Goal: Information Seeking & Learning: Learn about a topic

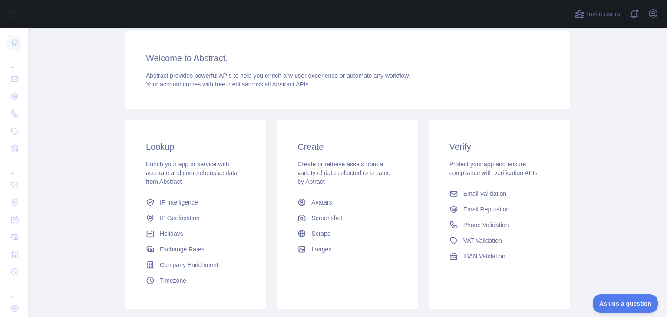
scroll to position [116, 0]
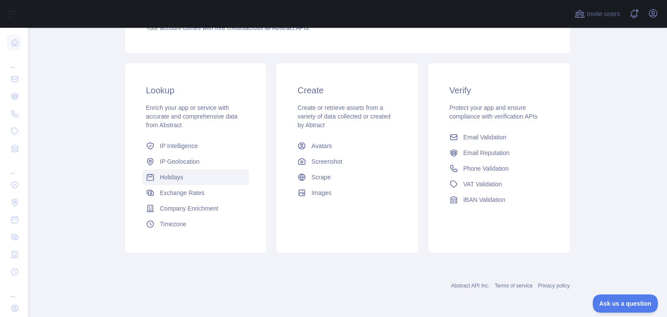
click at [198, 181] on link "Holidays" at bounding box center [195, 177] width 106 height 16
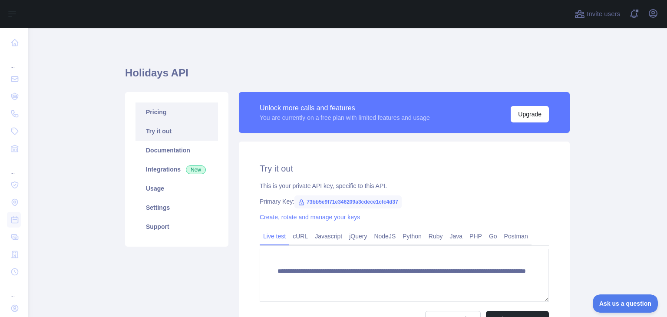
click at [167, 113] on link "Pricing" at bounding box center [177, 112] width 83 height 19
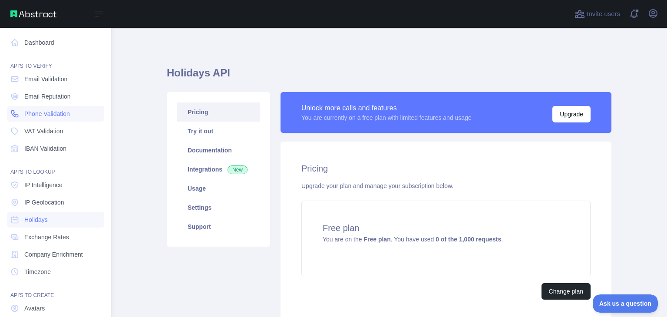
click at [35, 113] on span "Phone Validation" at bounding box center [47, 113] width 46 height 9
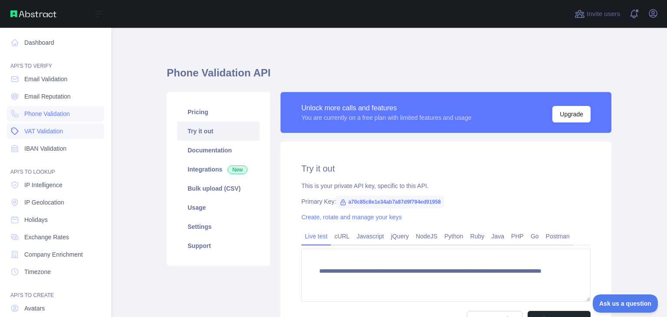
click at [43, 129] on span "VAT Validation" at bounding box center [43, 131] width 39 height 9
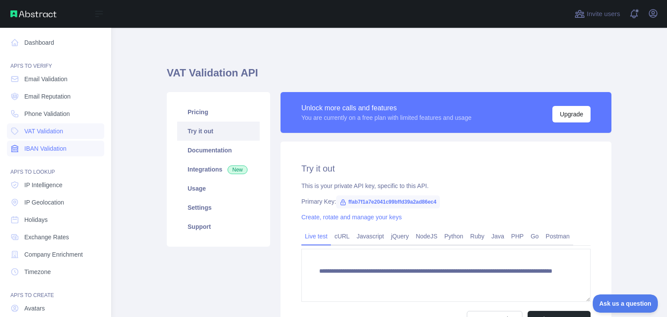
click at [61, 148] on span "IBAN Validation" at bounding box center [45, 148] width 42 height 9
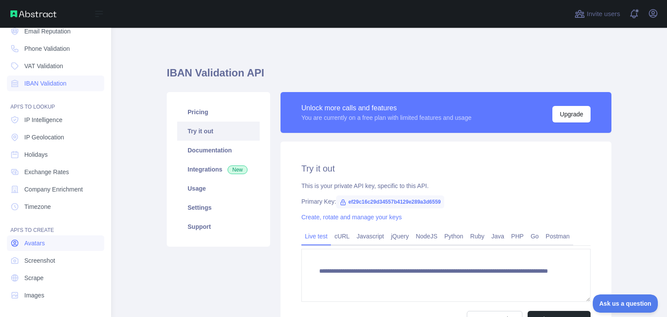
scroll to position [22, 0]
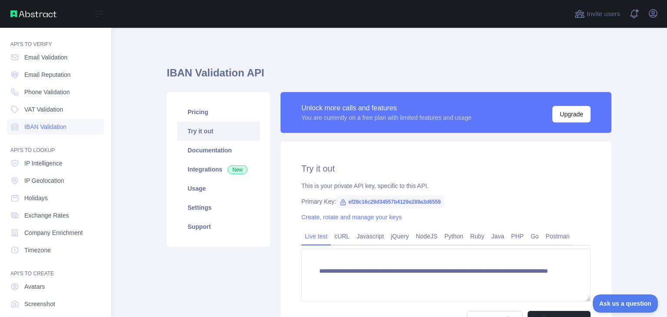
click at [58, 152] on div "API'S TO LOOKUP" at bounding box center [55, 144] width 97 height 17
click at [58, 165] on span "IP Intelligence" at bounding box center [43, 163] width 38 height 9
click at [48, 88] on span "Phone Validation" at bounding box center [47, 92] width 46 height 9
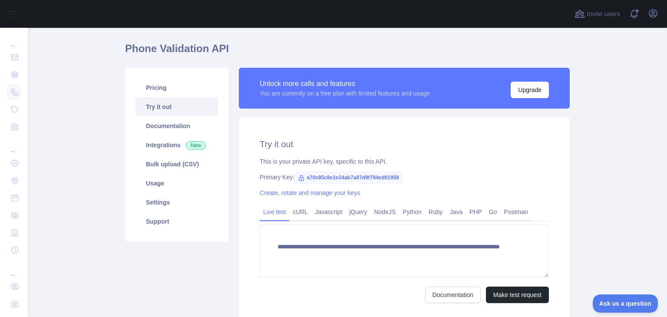
scroll to position [43, 0]
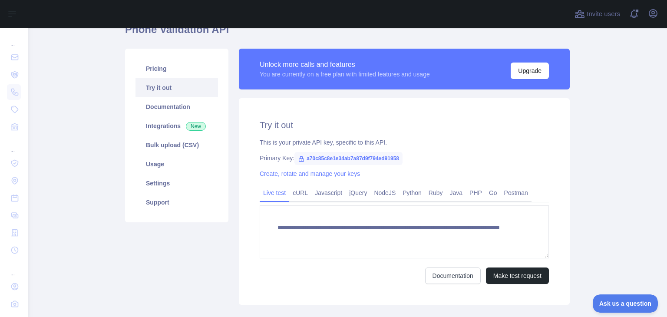
click at [304, 158] on span "a70c85c8e1e34ab7a87d9f794ed91958" at bounding box center [348, 158] width 108 height 13
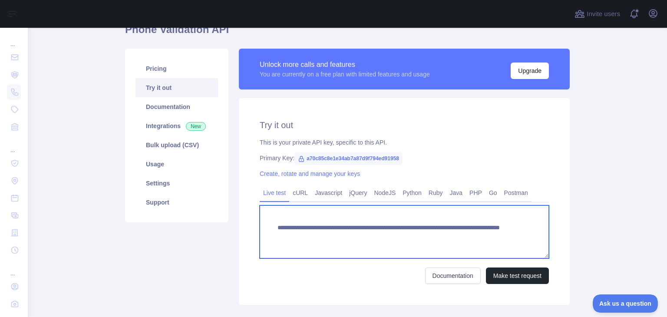
drag, startPoint x: 474, startPoint y: 240, endPoint x: 206, endPoint y: 214, distance: 269.2
click at [167, 216] on div "**********" at bounding box center [347, 176] width 455 height 267
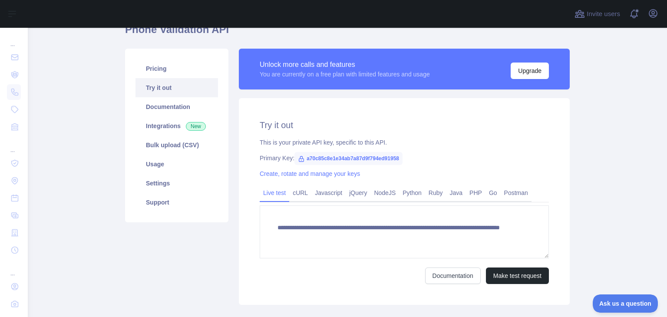
click at [305, 159] on span "a70c85c8e1e34ab7a87d9f794ed91958" at bounding box center [348, 158] width 108 height 13
drag, startPoint x: 305, startPoint y: 159, endPoint x: 398, endPoint y: 157, distance: 92.5
click at [398, 157] on span "a70c85c8e1e34ab7a87d9f794ed91958" at bounding box center [348, 158] width 108 height 13
copy span "a70c85c8e1e34ab7a87d9f794ed91958"
click at [466, 193] on link "PHP" at bounding box center [476, 193] width 20 height 14
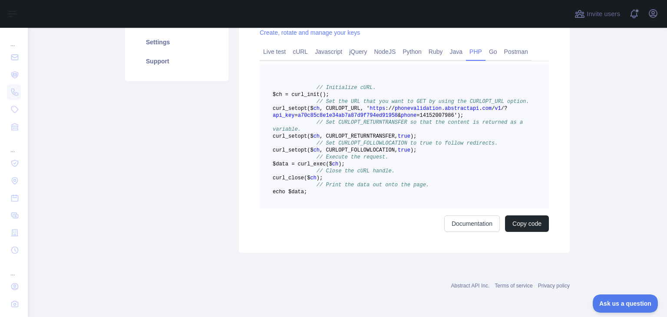
scroll to position [174, 0]
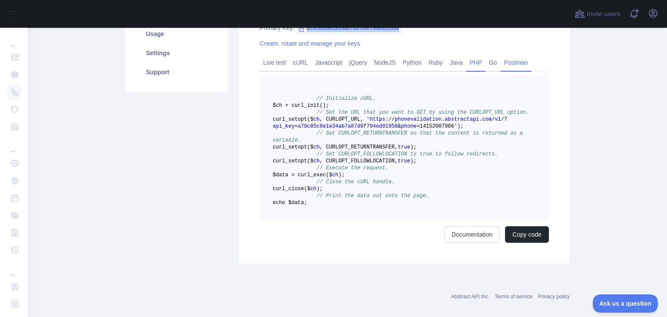
click at [501, 62] on link "Postman" at bounding box center [516, 63] width 31 height 14
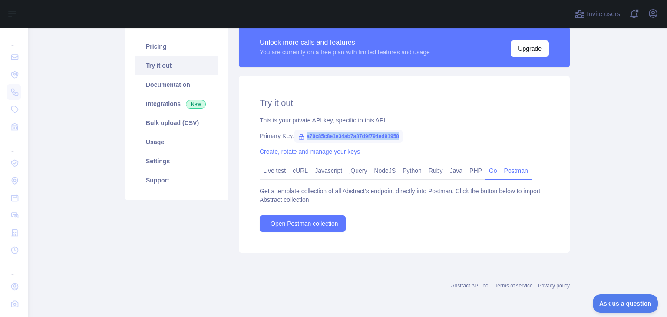
click at [486, 170] on link "Go" at bounding box center [493, 171] width 15 height 14
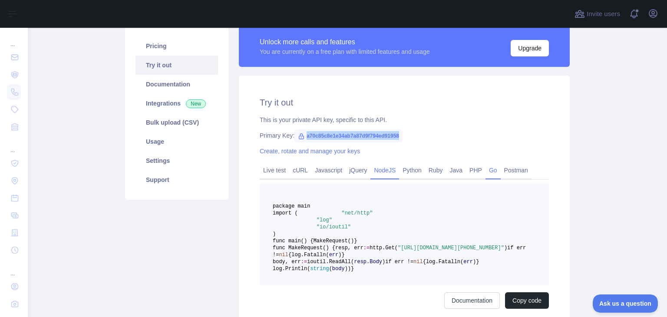
click at [385, 174] on link "NodeJS" at bounding box center [384, 170] width 29 height 14
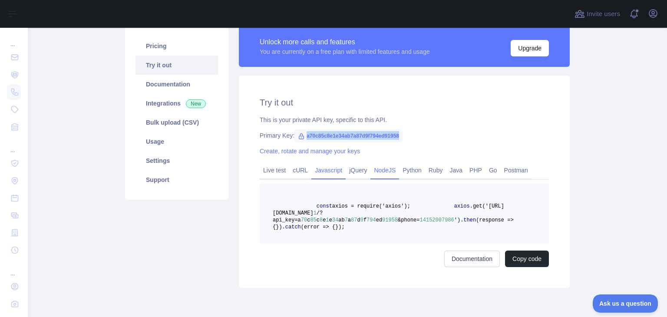
click at [339, 164] on link "Javascript" at bounding box center [328, 170] width 34 height 14
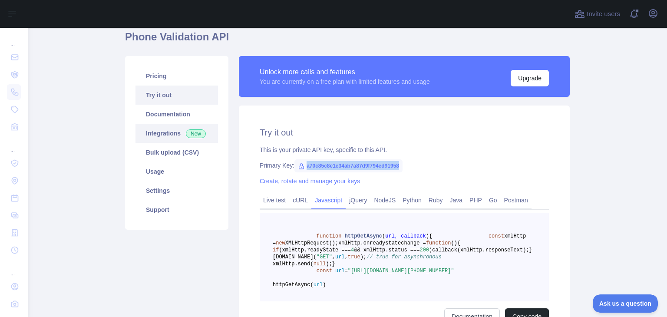
scroll to position [23, 0]
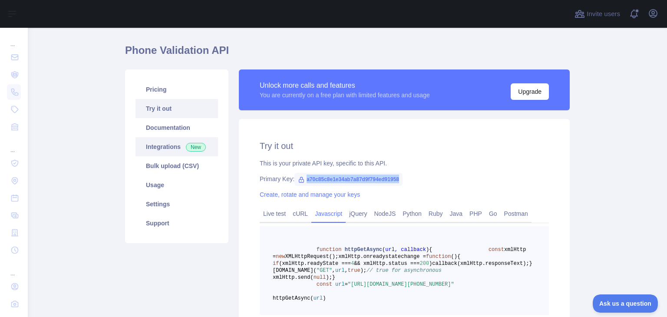
click at [170, 146] on link "Integrations New" at bounding box center [177, 146] width 83 height 19
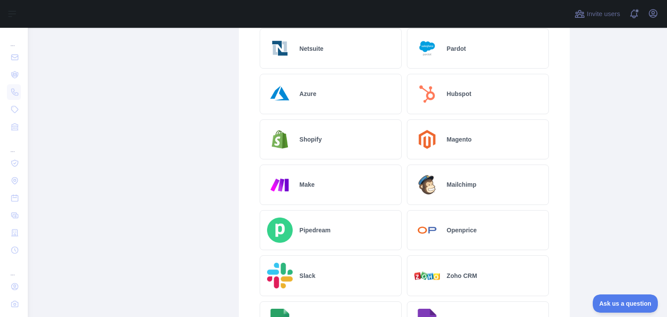
scroll to position [457, 0]
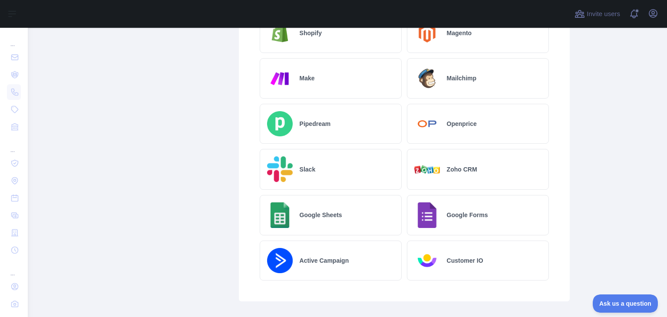
click at [336, 212] on div "Google Sheets" at bounding box center [331, 215] width 142 height 40
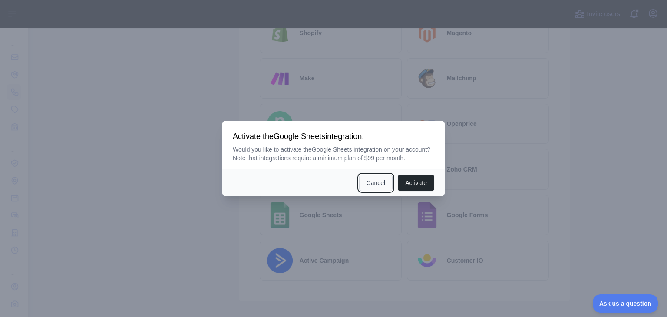
click at [382, 182] on button "Cancel" at bounding box center [376, 183] width 34 height 17
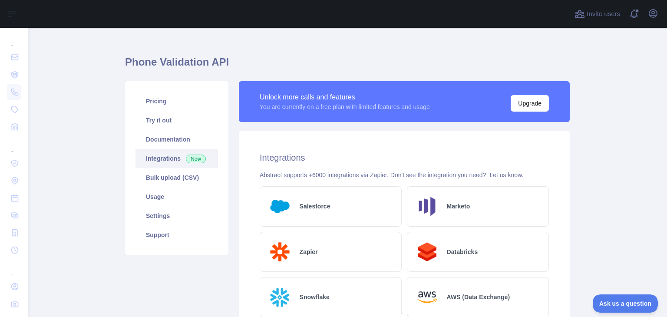
scroll to position [0, 0]
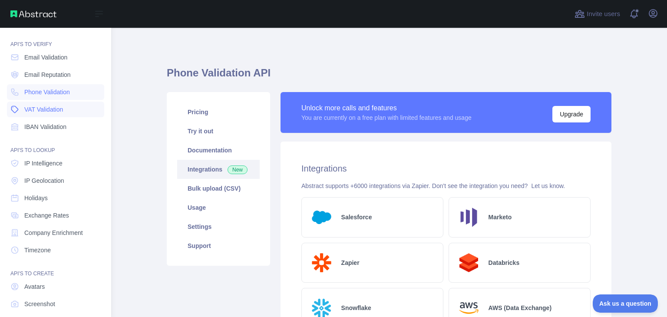
click at [48, 109] on span "VAT Validation" at bounding box center [43, 109] width 39 height 9
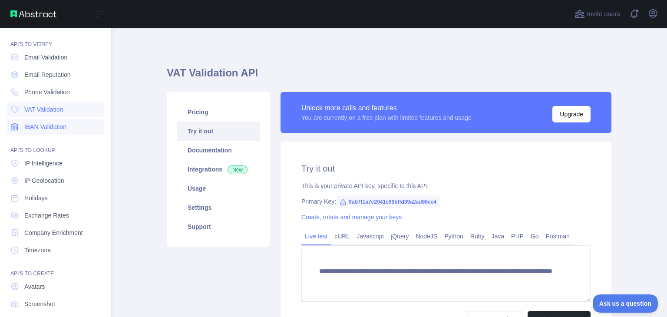
click at [53, 129] on span "IBAN Validation" at bounding box center [45, 126] width 42 height 9
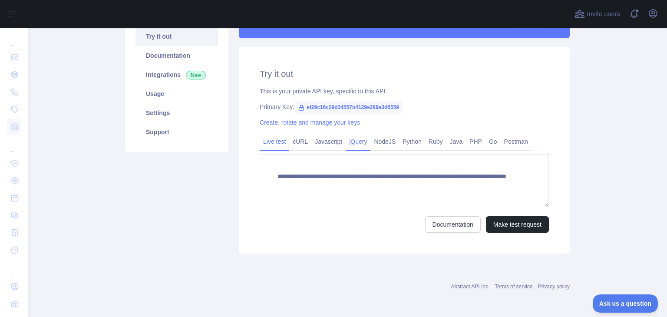
scroll to position [95, 0]
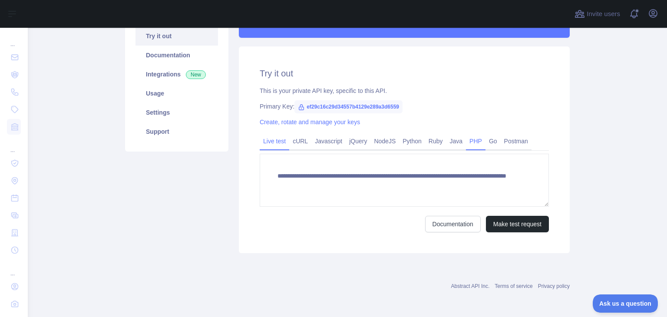
click at [470, 141] on link "PHP" at bounding box center [476, 141] width 20 height 14
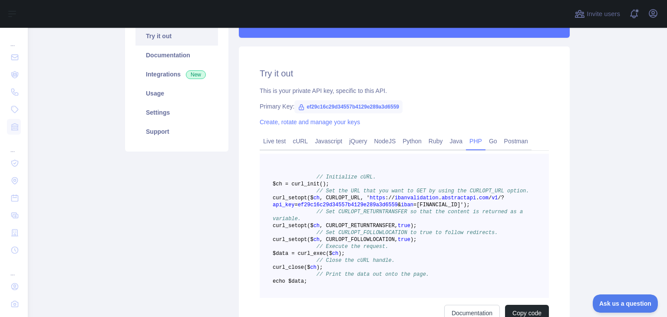
click at [413, 208] on span "=BE71096123456769')" at bounding box center [439, 205] width 53 height 6
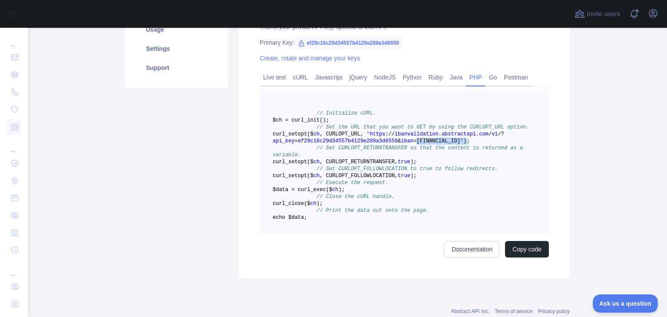
scroll to position [226, 0]
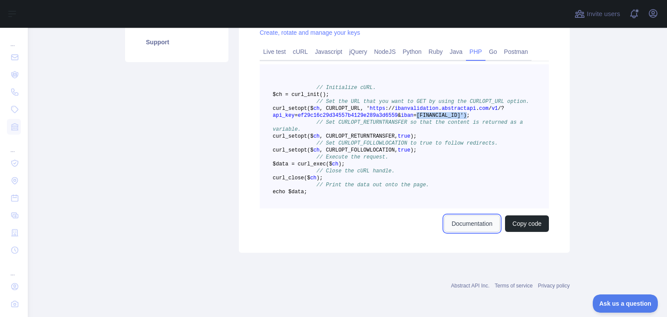
click at [472, 226] on link "Documentation" at bounding box center [472, 223] width 56 height 17
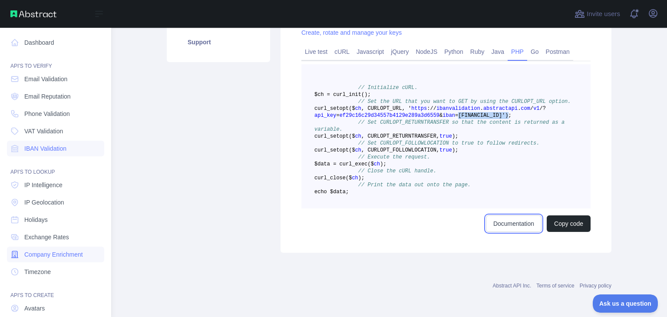
scroll to position [0, 0]
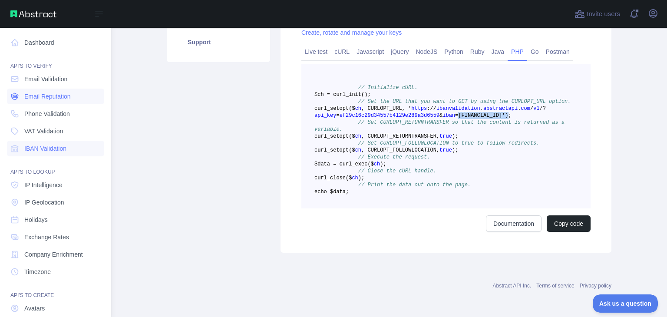
click at [71, 99] on span "Email Reputation" at bounding box center [47, 96] width 46 height 9
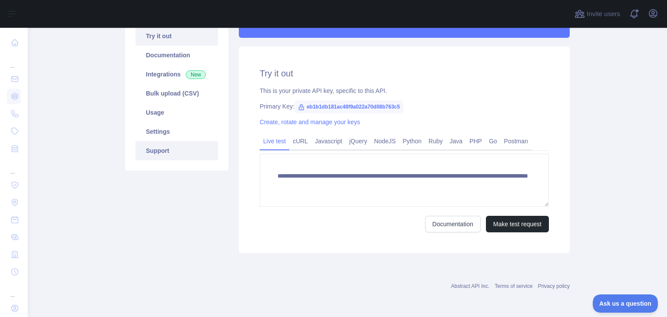
scroll to position [8, 0]
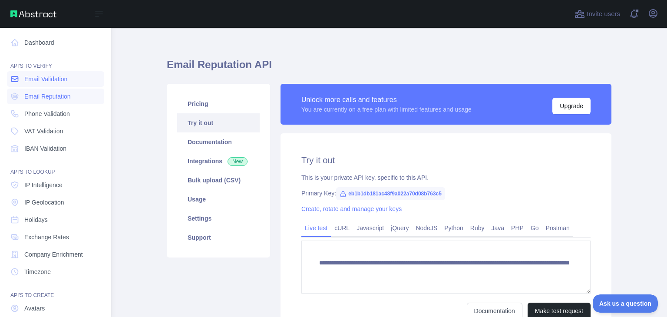
click at [50, 81] on span "Email Validation" at bounding box center [45, 79] width 43 height 9
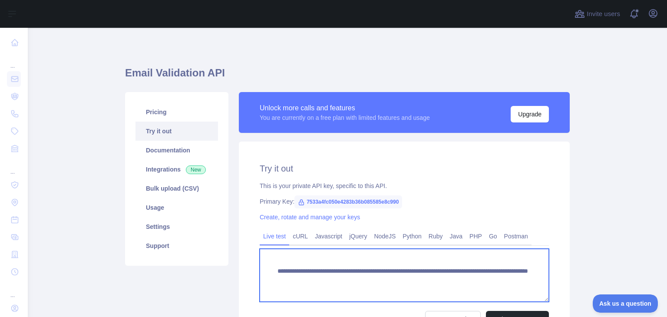
drag, startPoint x: 503, startPoint y: 287, endPoint x: 237, endPoint y: 268, distance: 266.5
click at [239, 268] on div "**********" at bounding box center [404, 245] width 331 height 207
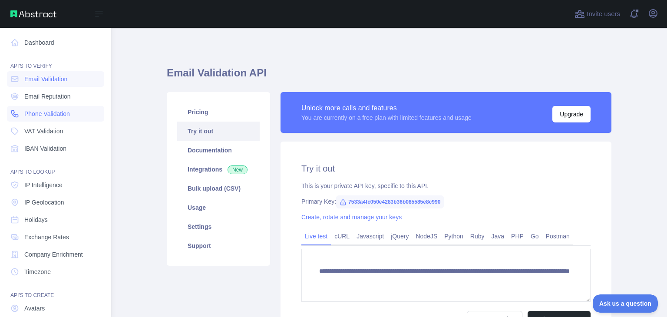
click at [39, 113] on span "Phone Validation" at bounding box center [47, 113] width 46 height 9
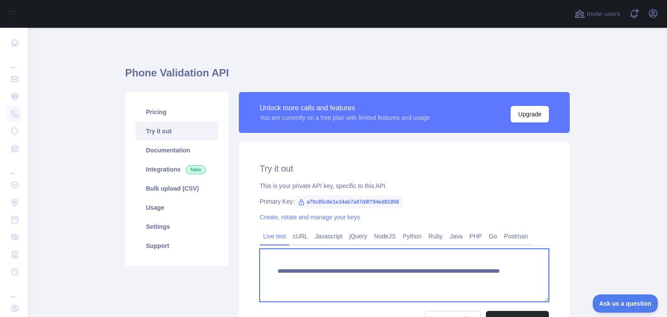
click at [375, 278] on textarea "**********" at bounding box center [404, 275] width 289 height 53
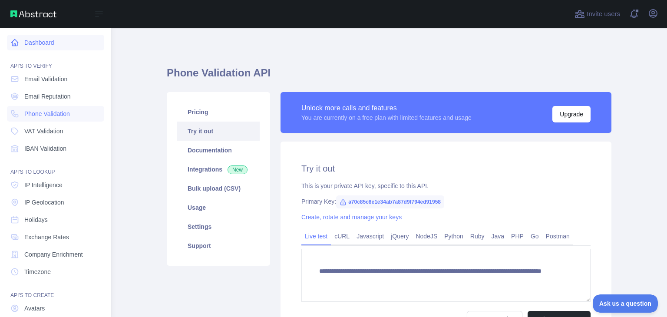
click at [28, 45] on link "Dashboard" at bounding box center [55, 43] width 97 height 16
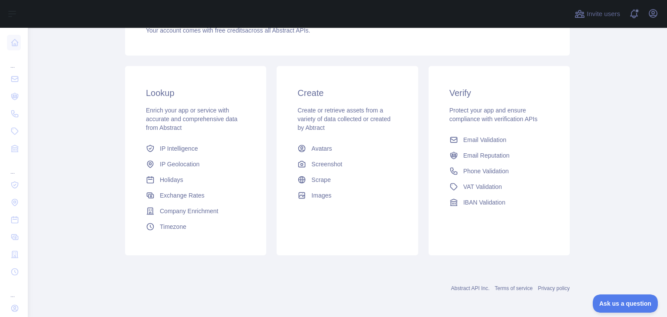
scroll to position [116, 0]
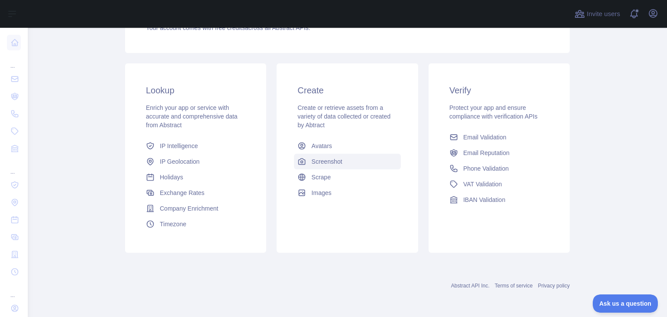
click at [347, 167] on link "Screenshot" at bounding box center [347, 162] width 106 height 16
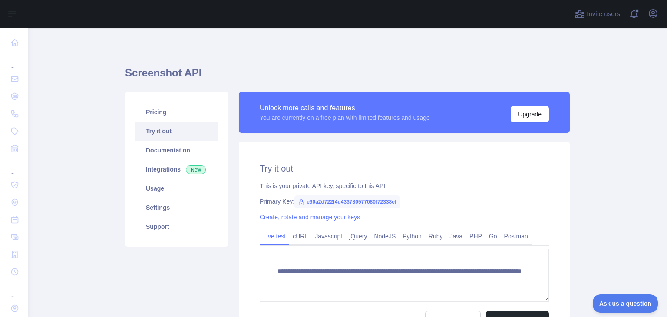
scroll to position [87, 0]
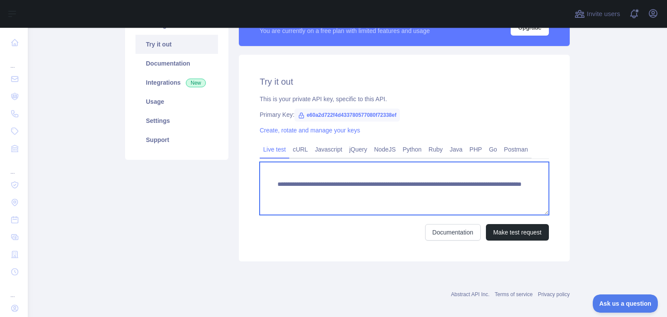
drag, startPoint x: 505, startPoint y: 194, endPoint x: 258, endPoint y: 183, distance: 247.0
click at [260, 183] on textarea "**********" at bounding box center [404, 188] width 289 height 53
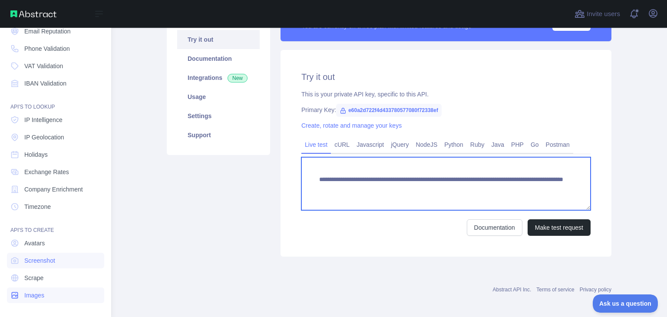
scroll to position [95, 0]
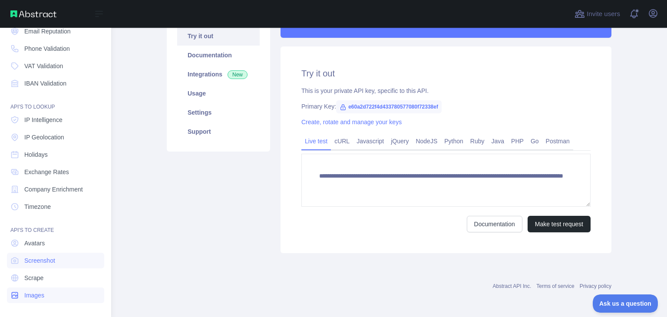
click at [26, 294] on span "Images" at bounding box center [34, 295] width 20 height 9
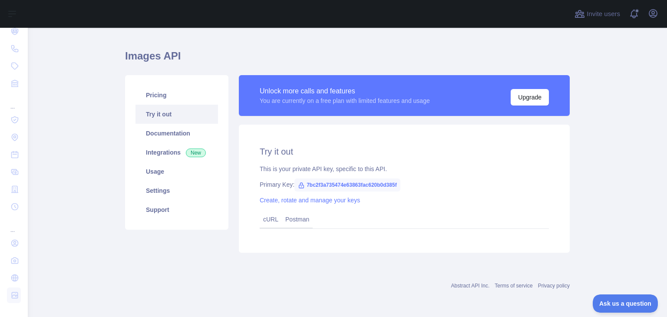
scroll to position [17, 0]
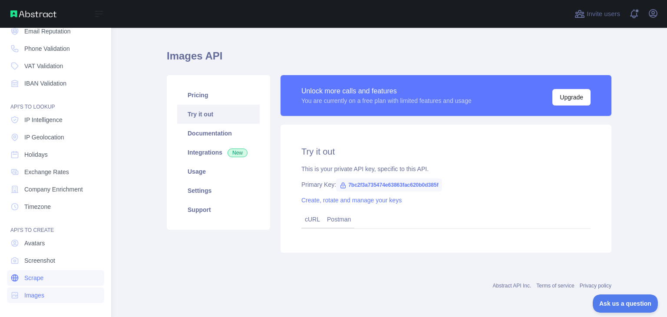
click at [40, 281] on span "Scrape" at bounding box center [33, 278] width 19 height 9
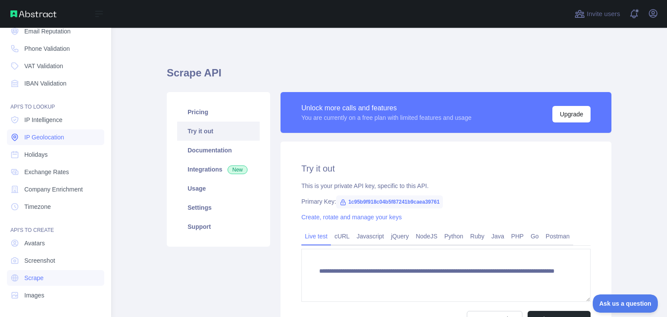
click at [21, 134] on link "IP Geolocation" at bounding box center [55, 137] width 97 height 16
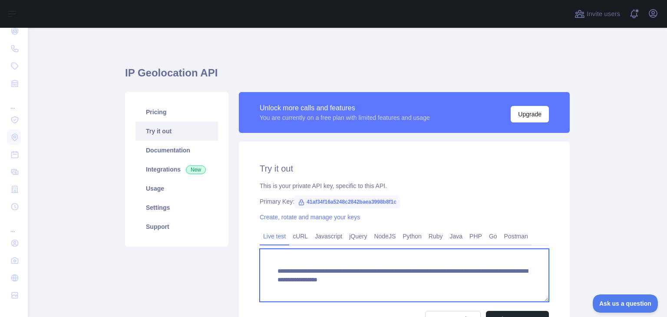
drag, startPoint x: 321, startPoint y: 295, endPoint x: 266, endPoint y: 271, distance: 60.1
click at [266, 271] on textarea "**********" at bounding box center [404, 275] width 289 height 53
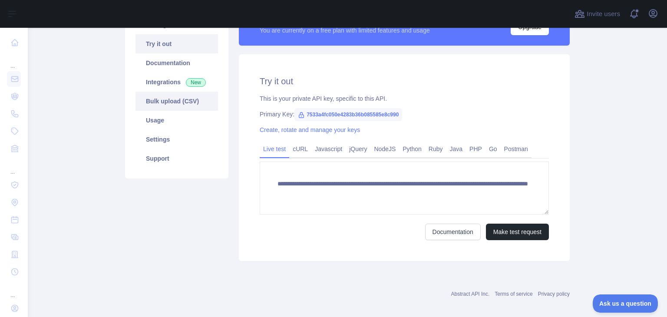
click at [166, 105] on link "Bulk upload (CSV)" at bounding box center [177, 101] width 83 height 19
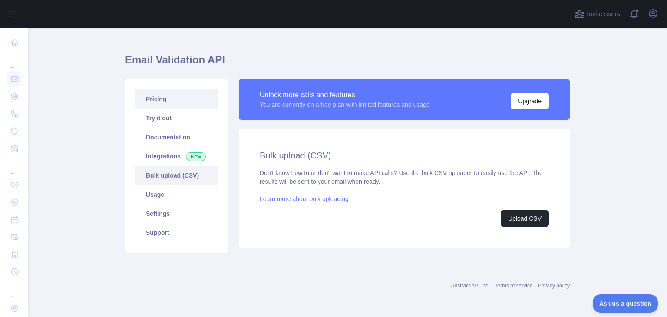
scroll to position [13, 0]
